Goal: Task Accomplishment & Management: Use online tool/utility

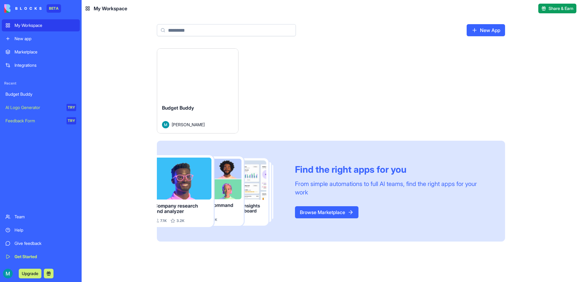
click at [197, 72] on button "Launch" at bounding box center [197, 74] width 45 height 12
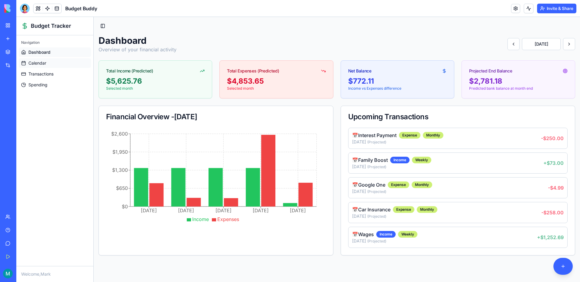
click at [40, 63] on span "Calendar" at bounding box center [37, 63] width 18 height 6
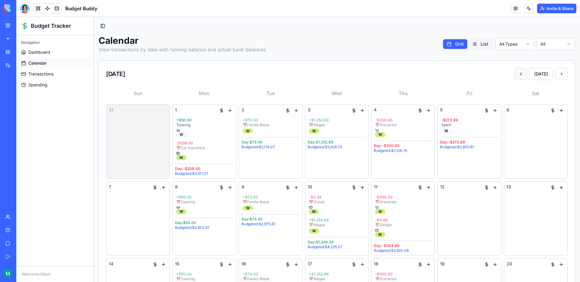
click at [520, 77] on button at bounding box center [520, 74] width 12 height 12
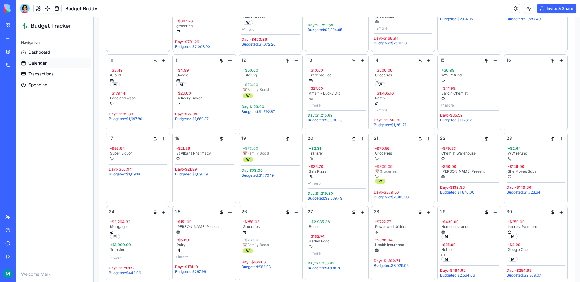
scroll to position [238, 0]
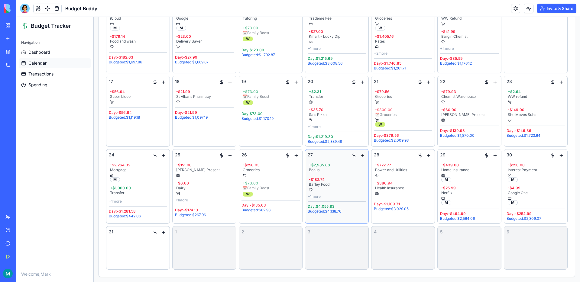
click at [321, 196] on div "+ 1 more" at bounding box center [337, 196] width 58 height 5
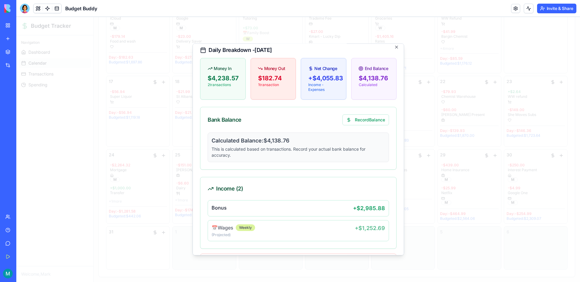
scroll to position [0, 0]
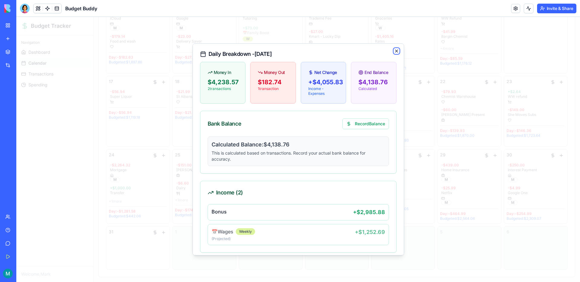
click at [395, 52] on icon "button" at bounding box center [396, 51] width 5 height 5
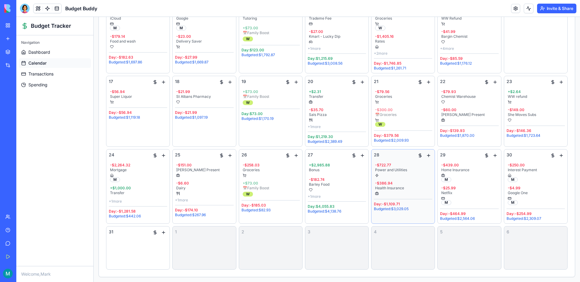
click at [411, 203] on div "Day: -$1,109.71" at bounding box center [403, 204] width 58 height 5
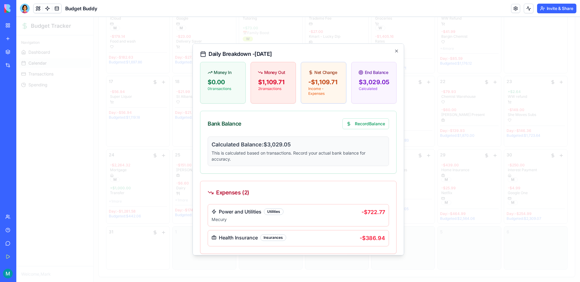
scroll to position [25, 0]
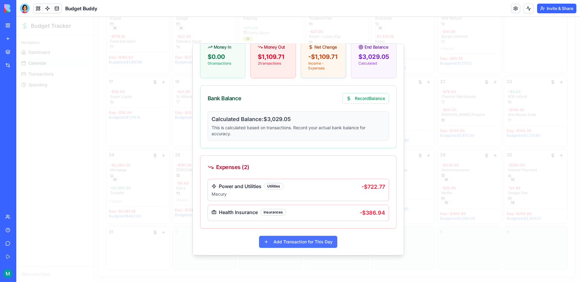
click at [310, 241] on button "Add Transaction for This Day" at bounding box center [298, 242] width 78 height 12
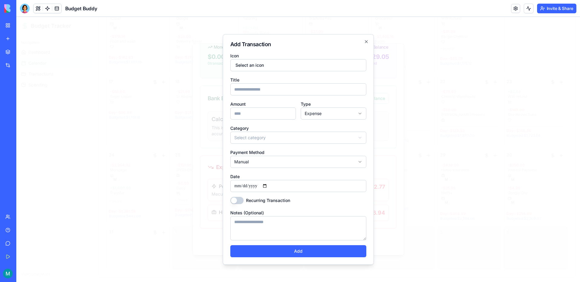
click at [249, 114] on input "Amount" at bounding box center [263, 114] width 66 height 12
type input "**"
click at [326, 64] on button "Select an icon" at bounding box center [298, 65] width 136 height 12
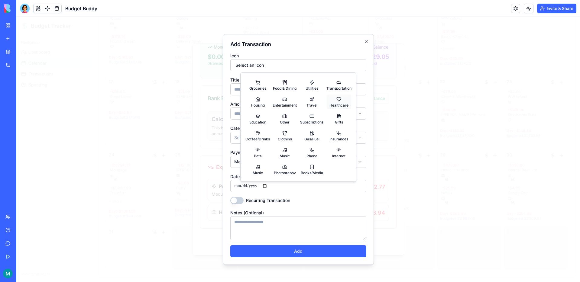
click at [342, 101] on button "Healthcare" at bounding box center [339, 102] width 25 height 15
select select "****"
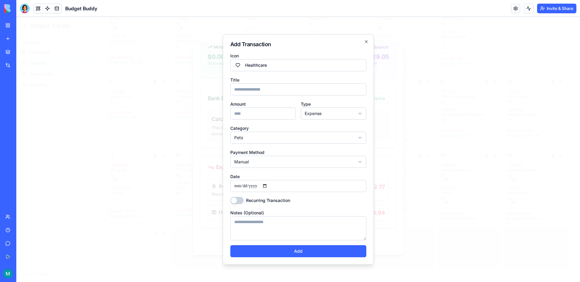
click at [288, 90] on input "Title" at bounding box center [298, 89] width 136 height 12
type input "**********"
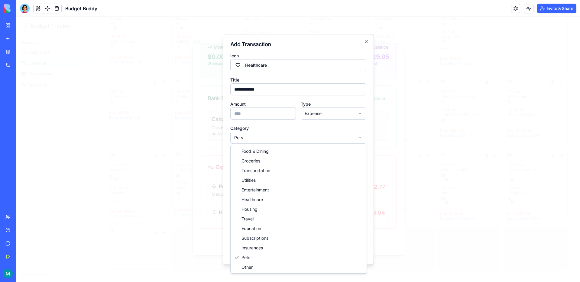
click at [284, 135] on body "Budget Tracker Navigation Dashboard Calendar Transactions Spending Welcome, Mar…" at bounding box center [297, 30] width 563 height 503
select select "**********"
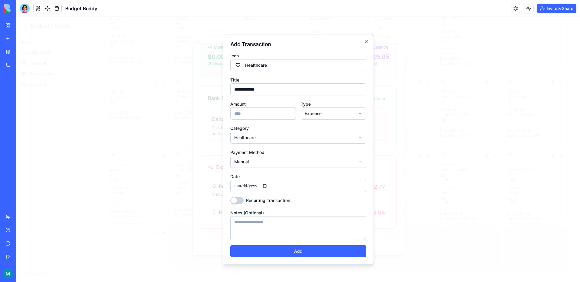
click at [310, 249] on button "Add" at bounding box center [298, 251] width 136 height 12
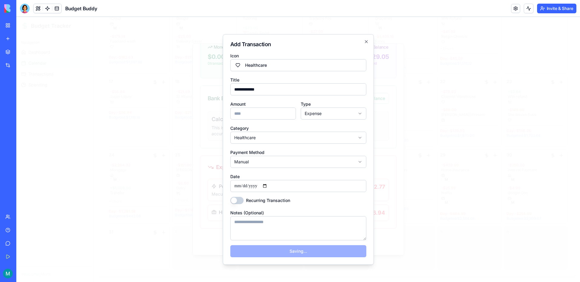
select select
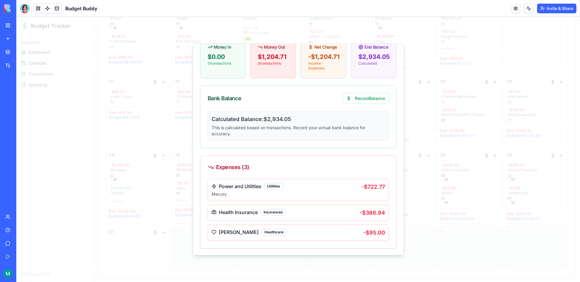
click at [414, 136] on div at bounding box center [297, 149] width 563 height 265
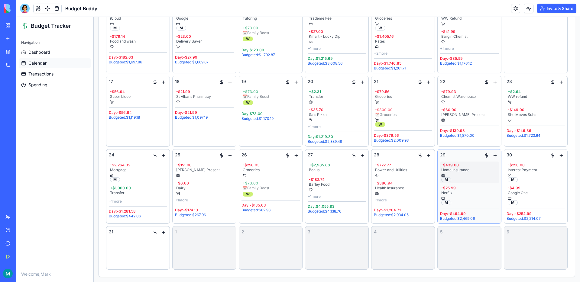
click at [479, 182] on div "- $439.00 Home Insurance M" at bounding box center [469, 173] width 58 height 22
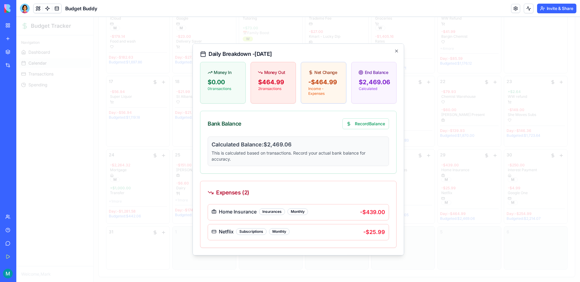
click at [446, 169] on div at bounding box center [297, 149] width 563 height 265
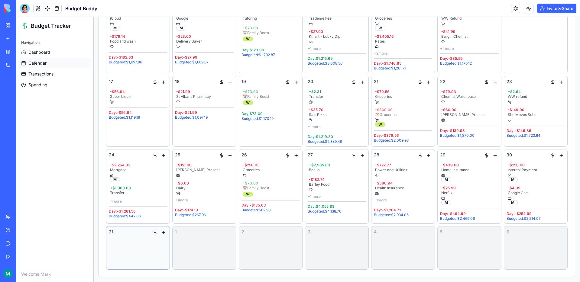
click at [150, 247] on div "31" at bounding box center [138, 248] width 58 height 38
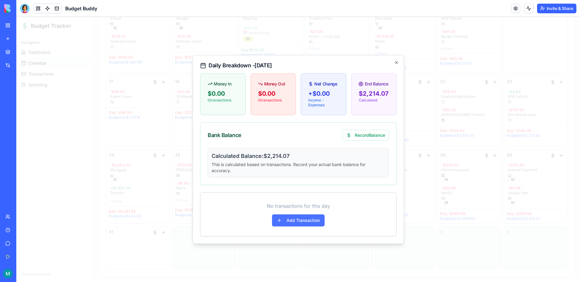
click at [296, 220] on button "Add Transaction" at bounding box center [298, 220] width 53 height 12
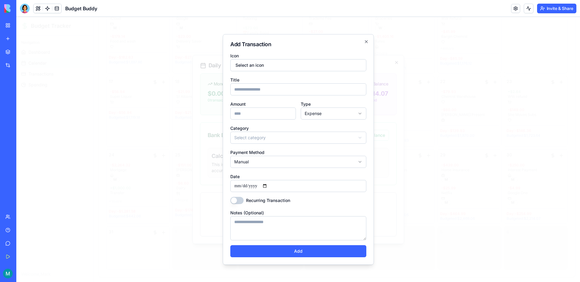
click at [274, 59] on div "Icon Select an icon" at bounding box center [298, 61] width 136 height 19
click at [274, 63] on button "Select an icon" at bounding box center [298, 65] width 136 height 12
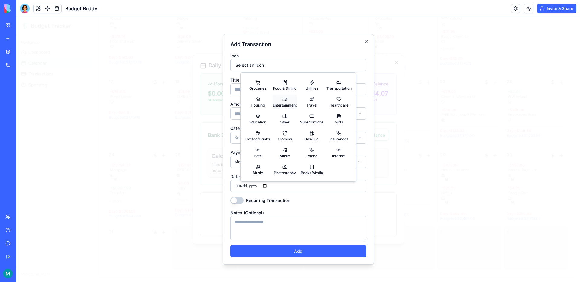
click at [289, 102] on button "Entertainment" at bounding box center [284, 102] width 25 height 15
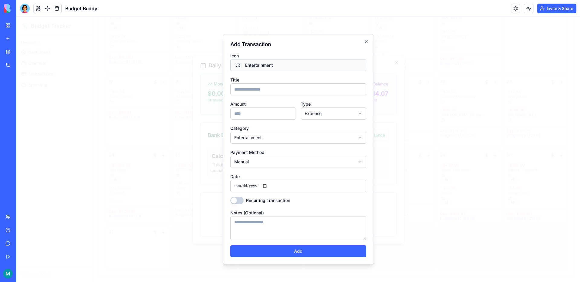
click at [282, 66] on button "Entertainment" at bounding box center [298, 65] width 136 height 12
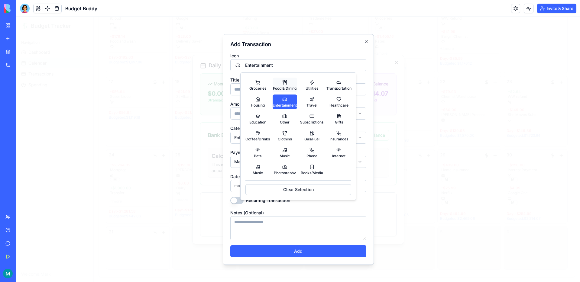
click at [285, 84] on button "Food & Dining" at bounding box center [284, 85] width 25 height 15
select select "**********"
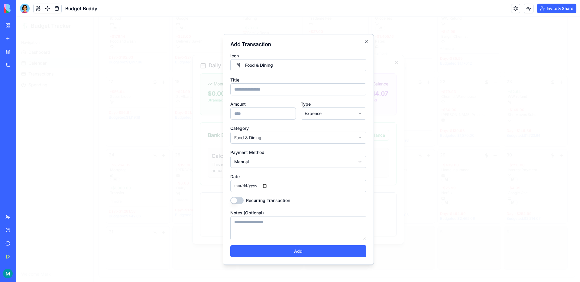
click at [268, 89] on input "Title" at bounding box center [298, 89] width 136 height 12
type input "**********"
click at [261, 112] on input "Amount" at bounding box center [263, 114] width 66 height 12
type input "*****"
click at [299, 251] on button "Add" at bounding box center [298, 251] width 136 height 12
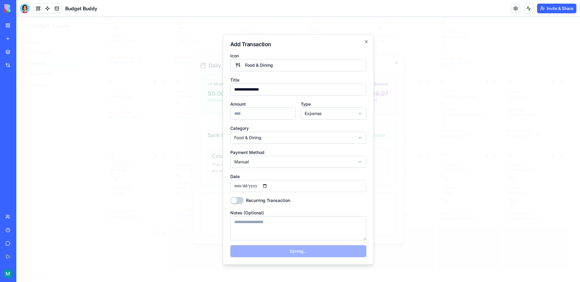
select select
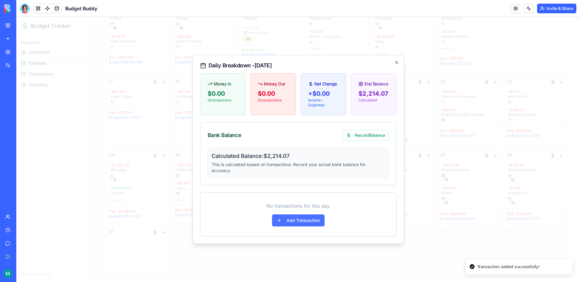
click at [298, 222] on button "Add Transaction" at bounding box center [298, 220] width 53 height 12
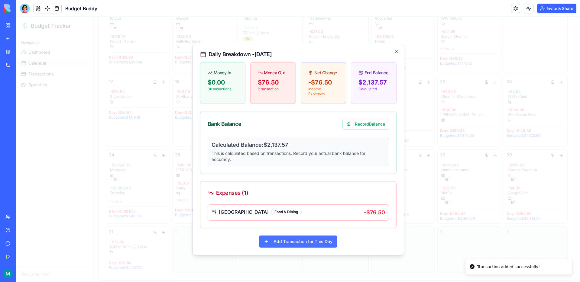
click at [295, 243] on button "Add Transaction for This Day" at bounding box center [298, 242] width 78 height 12
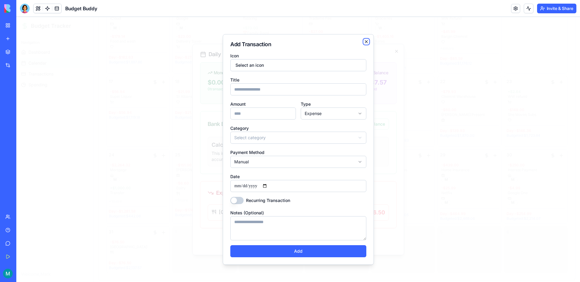
click at [366, 42] on icon "button" at bounding box center [366, 41] width 5 height 5
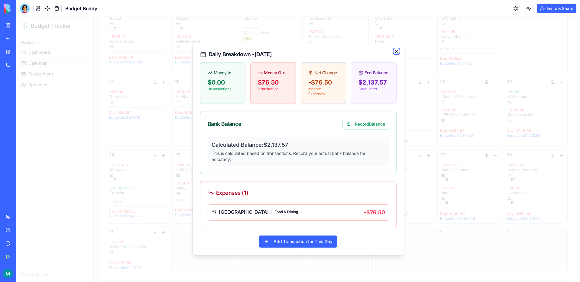
click at [396, 51] on icon "button" at bounding box center [396, 51] width 5 height 5
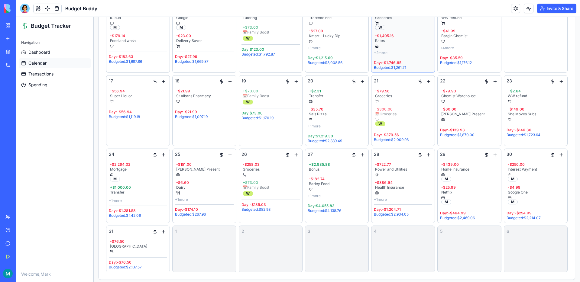
scroll to position [238, 0]
